Goal: Obtain resource: Download file/media

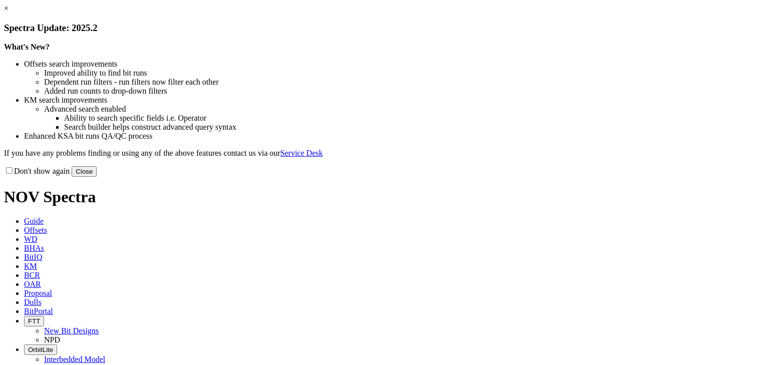
drag, startPoint x: 598, startPoint y: 82, endPoint x: 555, endPoint y: 72, distance: 44.2
click at [9, 13] on link "×" at bounding box center [6, 8] width 5 height 9
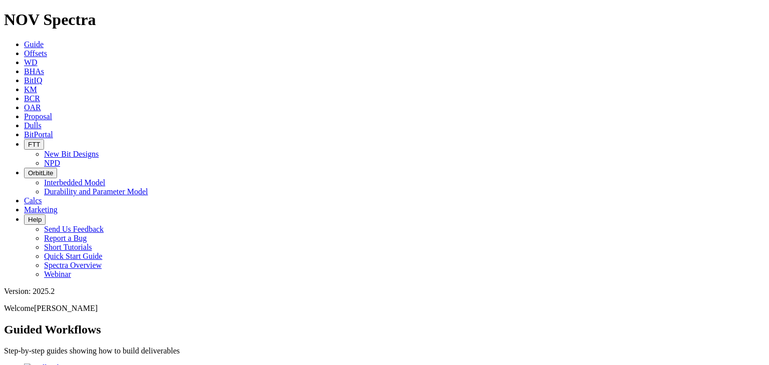
click at [47, 49] on span "Offsets" at bounding box center [35, 53] width 23 height 9
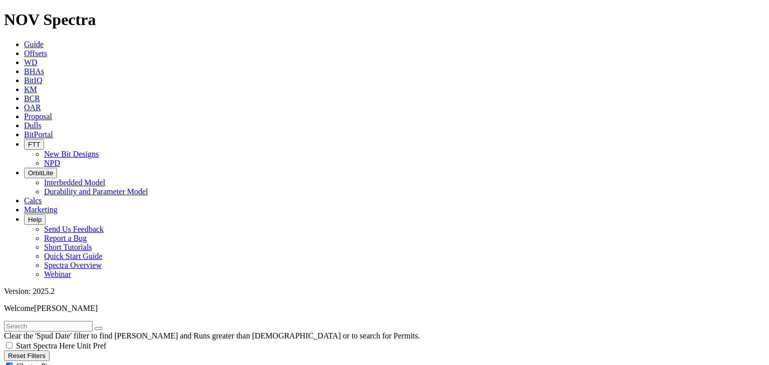
scroll to position [17190, 0]
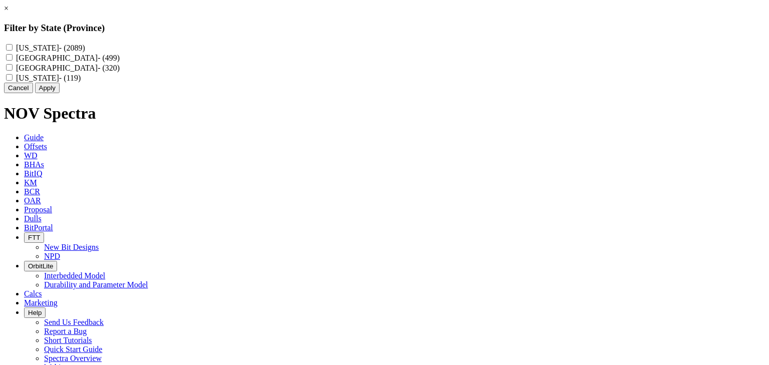
click at [13, 48] on Dakota "[US_STATE] - (2089)" at bounding box center [9, 47] width 7 height 7
checkbox Dakota "true"
click at [60, 93] on button "Apply" at bounding box center [47, 88] width 25 height 11
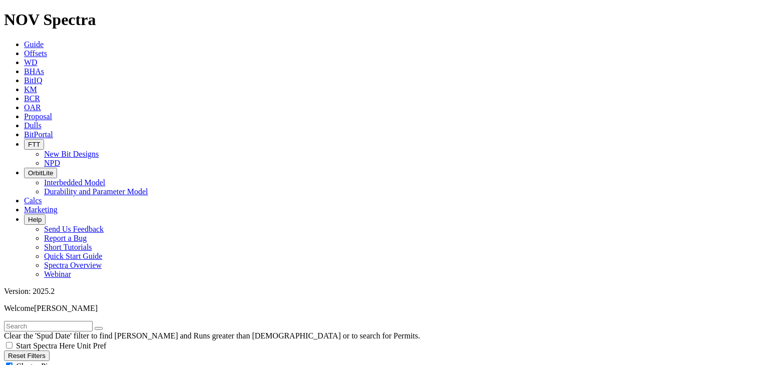
scroll to position [207300, 0]
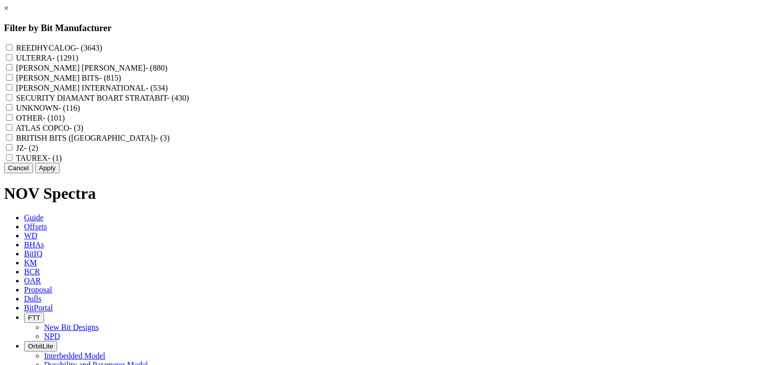
click at [13, 48] on input "REEDHYCALOG - (3643)" at bounding box center [9, 47] width 7 height 7
checkbox input "true"
click at [13, 81] on BITS "[PERSON_NAME] BITS - (815)" at bounding box center [9, 77] width 7 height 7
checkbox BITS "true"
click at [60, 173] on button "Apply" at bounding box center [47, 168] width 25 height 11
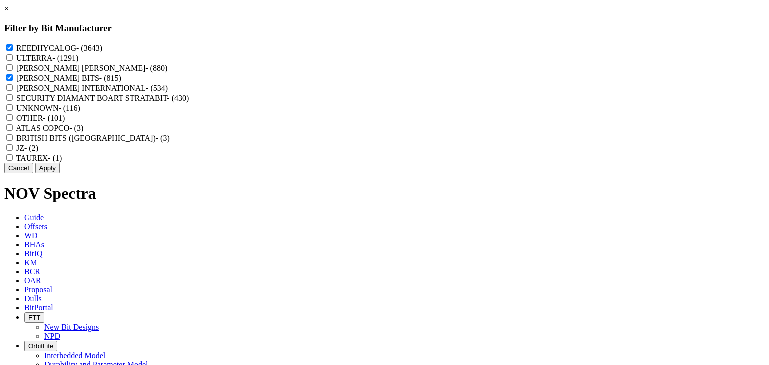
checkbox input "false"
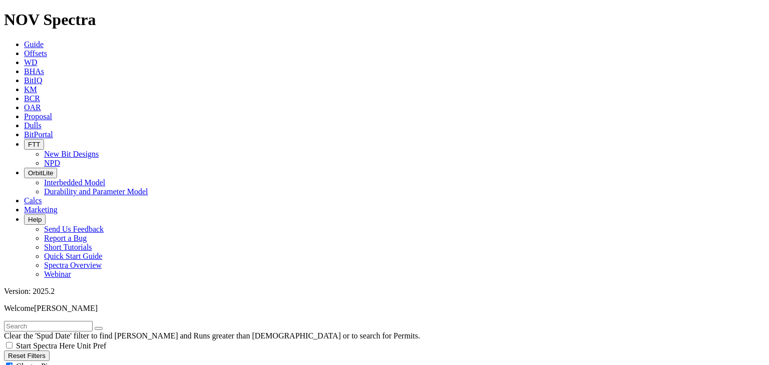
scroll to position [189894, 0]
select select "? number:8.75 ?"
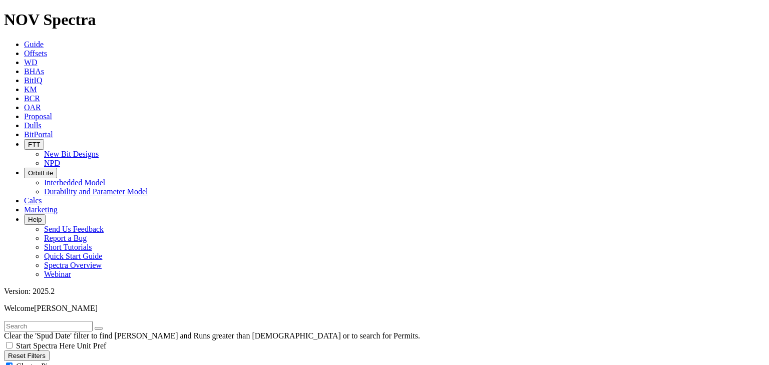
scroll to position [80, 0]
drag, startPoint x: 20, startPoint y: 260, endPoint x: 10, endPoint y: 261, distance: 9.6
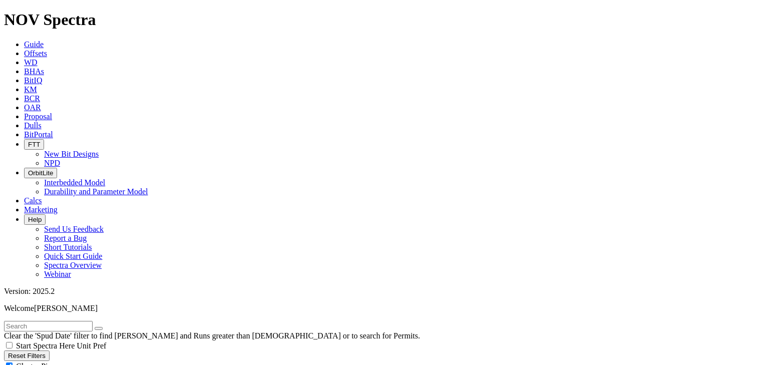
type input "[DATE]"
